Goal: Task Accomplishment & Management: Use online tool/utility

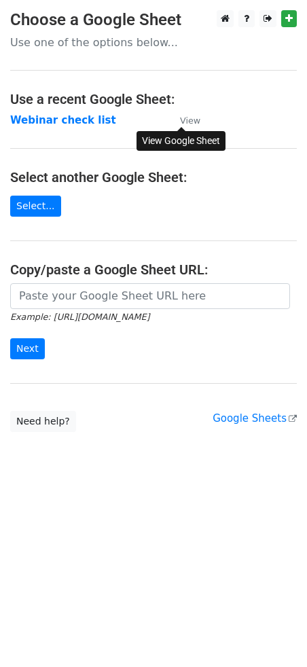
click at [186, 122] on small "View" at bounding box center [190, 121] width 20 height 10
click at [54, 120] on strong "Webinar check list" at bounding box center [63, 120] width 106 height 12
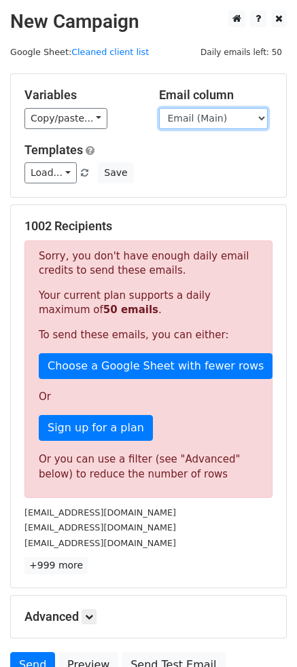
click at [194, 118] on select "Email (Main) Email (Secondary) Day 1 Day 2 Day 3 Day 4 Day 5" at bounding box center [213, 118] width 109 height 21
select select "Day 1"
click at [159, 108] on select "Email (Main) Email (Secondary) Day 1 Day 2 Day 3 Day 4 Day 5" at bounding box center [213, 118] width 109 height 21
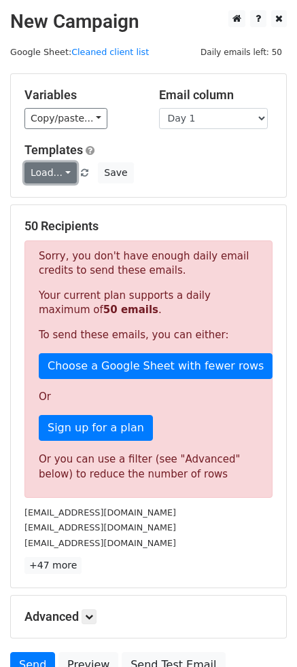
click at [58, 172] on link "Load..." at bounding box center [50, 172] width 52 height 21
click at [167, 162] on div "Load... Webinar Save" at bounding box center [148, 172] width 268 height 21
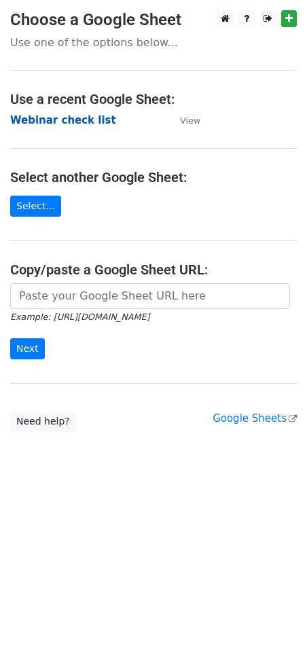
click at [78, 124] on strong "Webinar check list" at bounding box center [63, 120] width 106 height 12
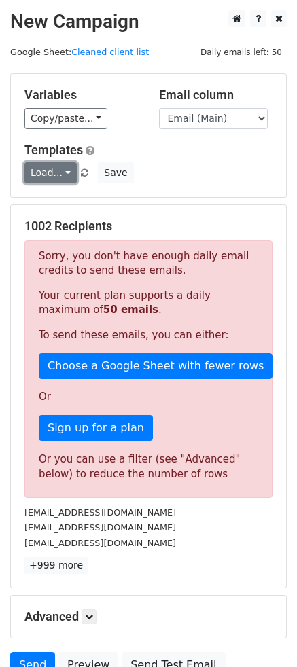
click at [54, 174] on link "Load..." at bounding box center [50, 172] width 52 height 21
click at [54, 173] on link "Load..." at bounding box center [50, 172] width 52 height 21
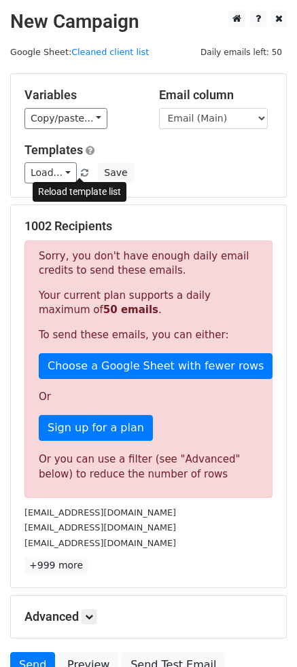
click at [81, 171] on span at bounding box center [84, 173] width 7 height 9
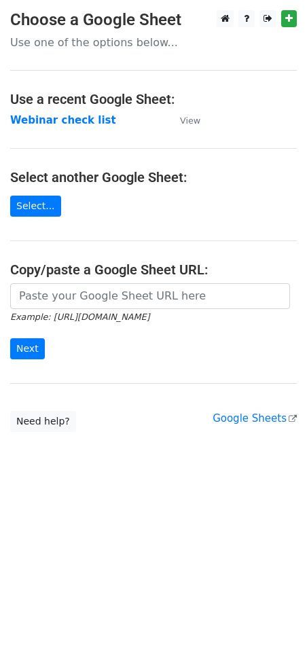
click at [79, 211] on main "Choose a Google Sheet Use one of the options below... Use a recent Google Sheet…" at bounding box center [153, 221] width 307 height 422
click at [69, 120] on strong "Webinar check list" at bounding box center [63, 120] width 106 height 12
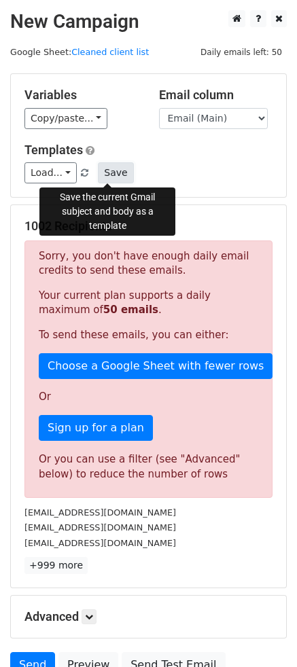
click at [113, 173] on button "Save" at bounding box center [115, 172] width 35 height 21
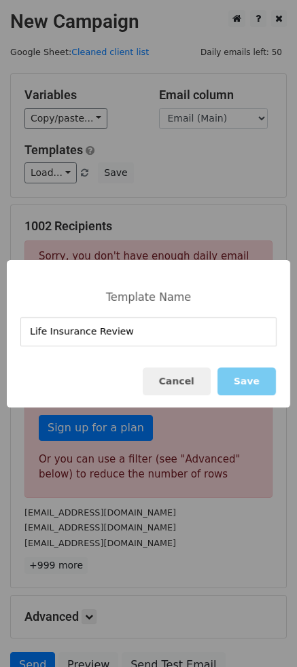
type input "Life Insurance Review"
click at [248, 380] on button "Save" at bounding box center [247, 382] width 58 height 28
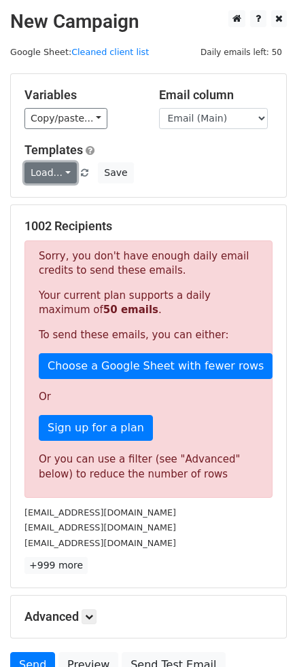
click at [54, 171] on link "Load..." at bounding box center [50, 172] width 52 height 21
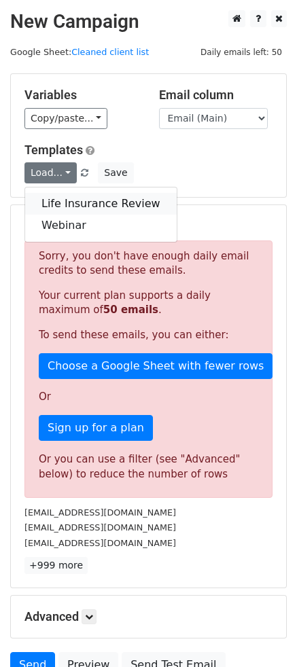
click at [70, 201] on link "Life Insurance Review" at bounding box center [101, 204] width 152 height 22
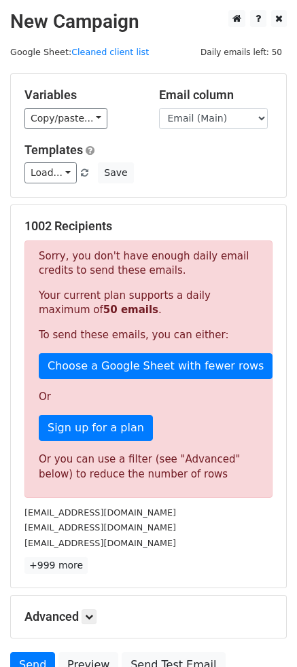
click at [169, 177] on div "Load... Life Insurance Review Webinar Save" at bounding box center [148, 172] width 268 height 21
click at [218, 121] on select "Email (Main) Email (Secondary) Day 1 Day 2 Day 3 Day 4 Day 5" at bounding box center [213, 118] width 109 height 21
select select "Day 1"
click at [159, 108] on select "Email (Main) Email (Secondary) Day 1 Day 2 Day 3 Day 4 Day 5" at bounding box center [213, 118] width 109 height 21
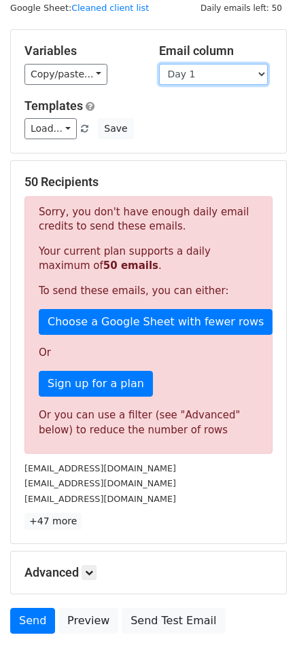
scroll to position [68, 0]
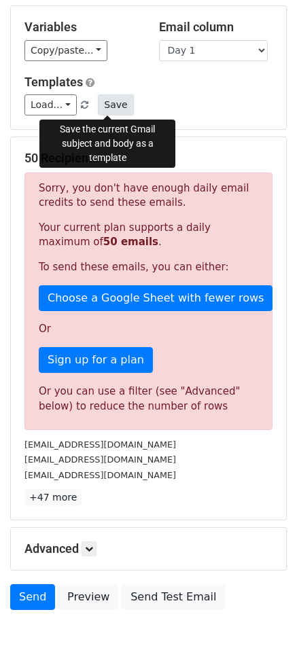
click at [114, 99] on button "Save" at bounding box center [115, 104] width 35 height 21
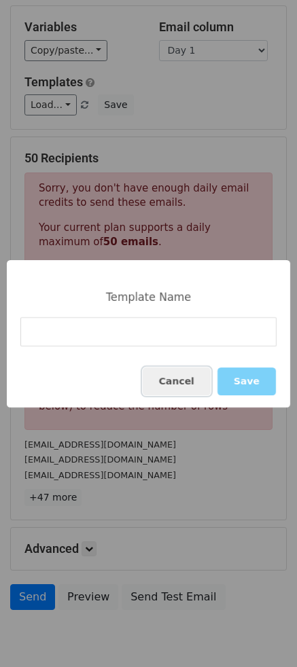
drag, startPoint x: 191, startPoint y: 377, endPoint x: 169, endPoint y: 324, distance: 57.6
click at [190, 378] on button "Cancel" at bounding box center [177, 382] width 68 height 28
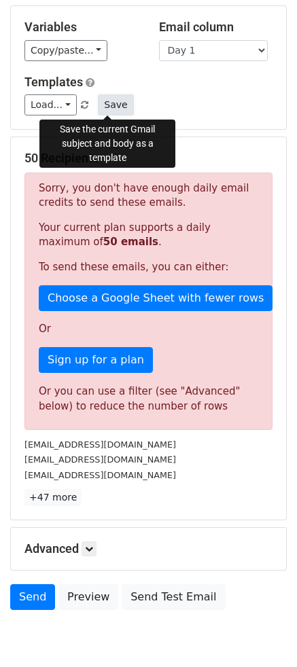
click at [107, 100] on button "Save" at bounding box center [115, 104] width 35 height 21
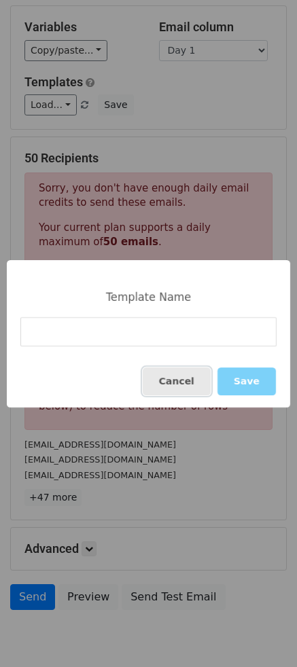
click at [187, 389] on button "Cancel" at bounding box center [177, 382] width 68 height 28
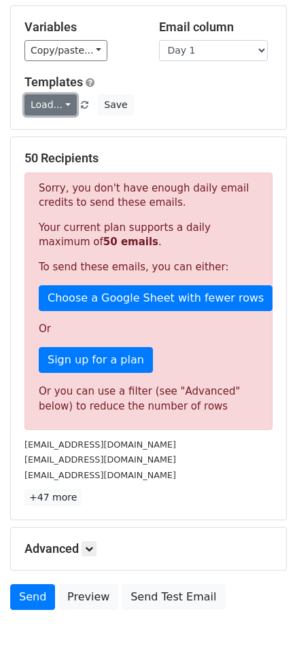
click at [63, 100] on link "Load..." at bounding box center [50, 104] width 52 height 21
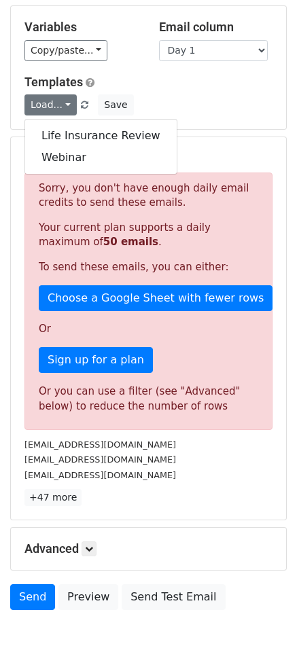
click at [208, 94] on div "Load... Life Insurance Review Webinar Save" at bounding box center [148, 104] width 268 height 21
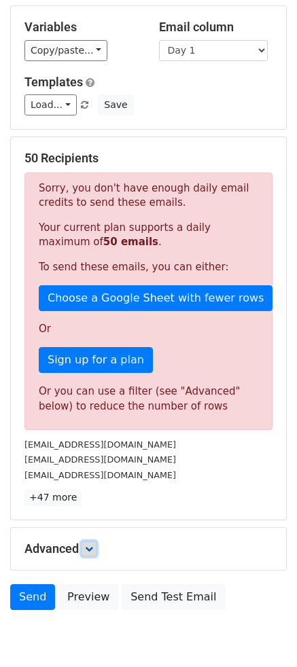
click at [90, 546] on icon at bounding box center [89, 549] width 8 height 8
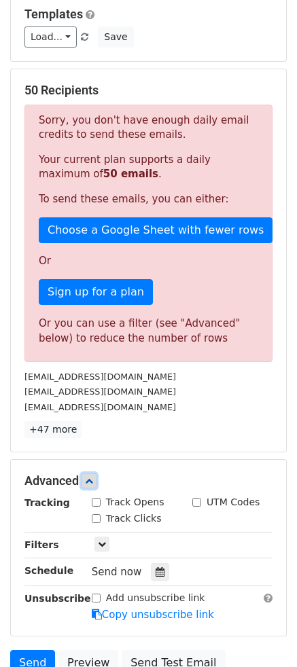
scroll to position [260, 0]
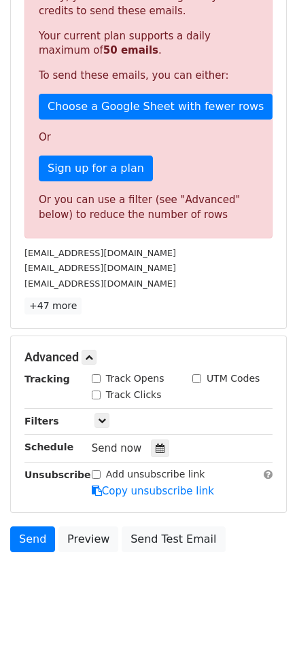
click at [94, 380] on input "Track Opens" at bounding box center [96, 379] width 9 height 9
checkbox input "true"
click at [85, 360] on link at bounding box center [89, 357] width 15 height 15
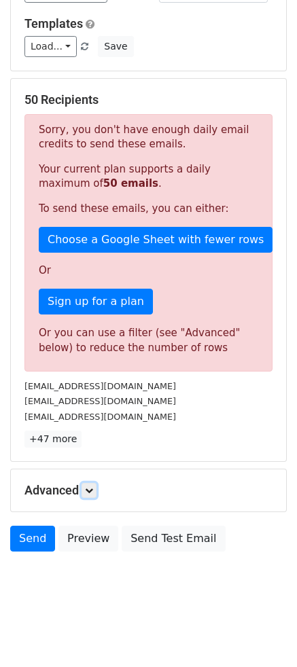
scroll to position [126, 0]
click at [32, 542] on link "Send" at bounding box center [32, 539] width 45 height 26
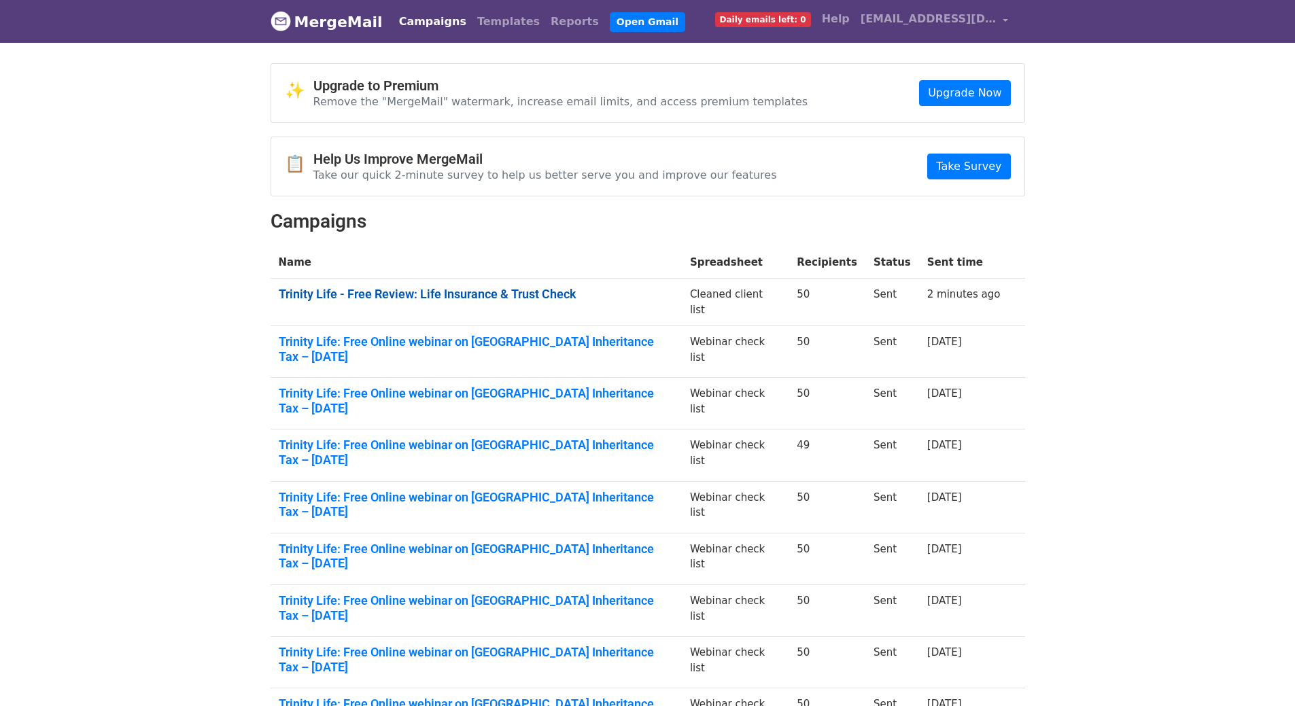
click at [419, 288] on link "Trinity Life - Free Review: Life Insurance & Trust Check" at bounding box center [476, 294] width 395 height 15
